Goal: Task Accomplishment & Management: Complete application form

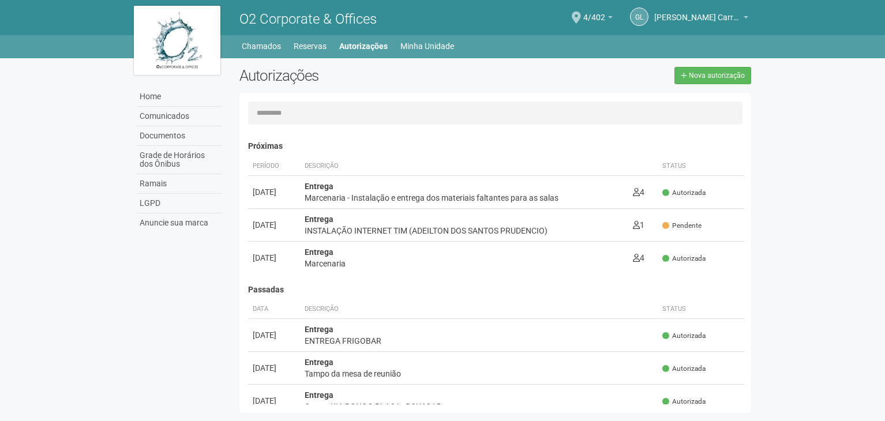
scroll to position [18, 0]
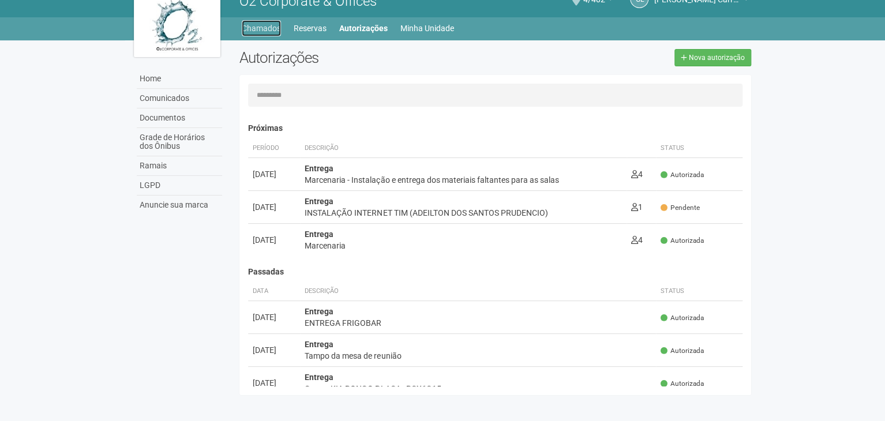
click at [269, 28] on link "Chamados" at bounding box center [261, 28] width 39 height 16
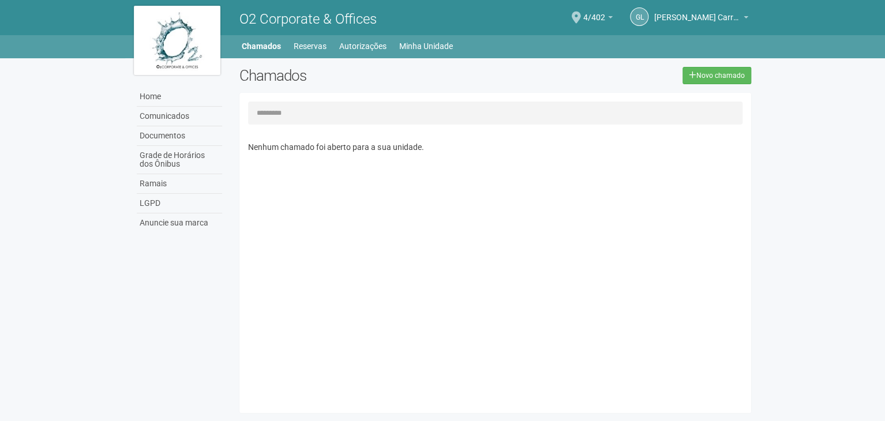
click at [399, 118] on input "text" at bounding box center [495, 113] width 494 height 23
click at [436, 43] on link "Minha Unidade" at bounding box center [426, 46] width 54 height 16
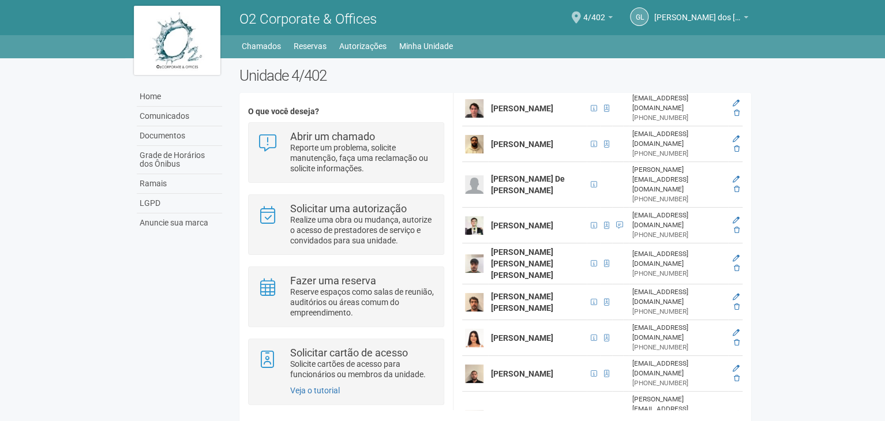
scroll to position [288, 0]
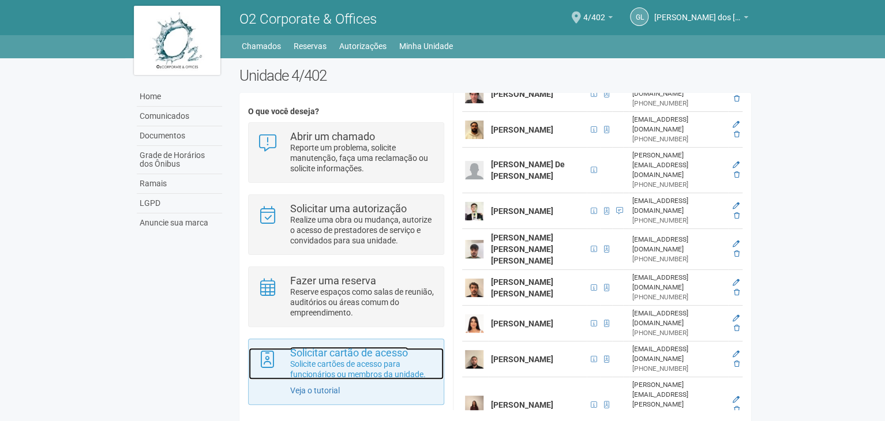
click at [309, 365] on p "Solicite cartões de acesso para funcionários ou membros da unidade." at bounding box center [362, 369] width 145 height 21
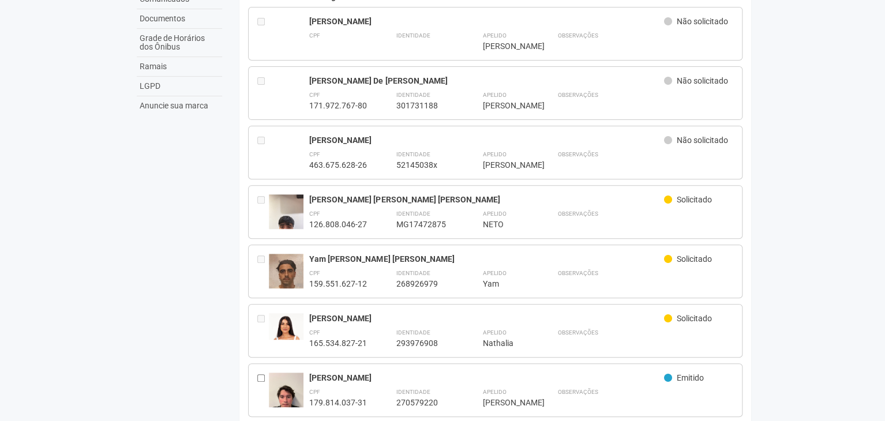
scroll to position [21, 0]
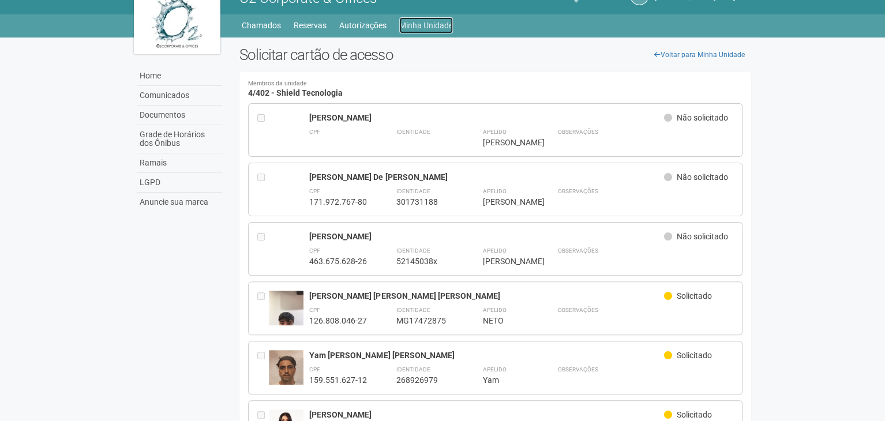
click at [427, 21] on link "Minha Unidade" at bounding box center [426, 25] width 54 height 16
